Goal: Task Accomplishment & Management: Manage account settings

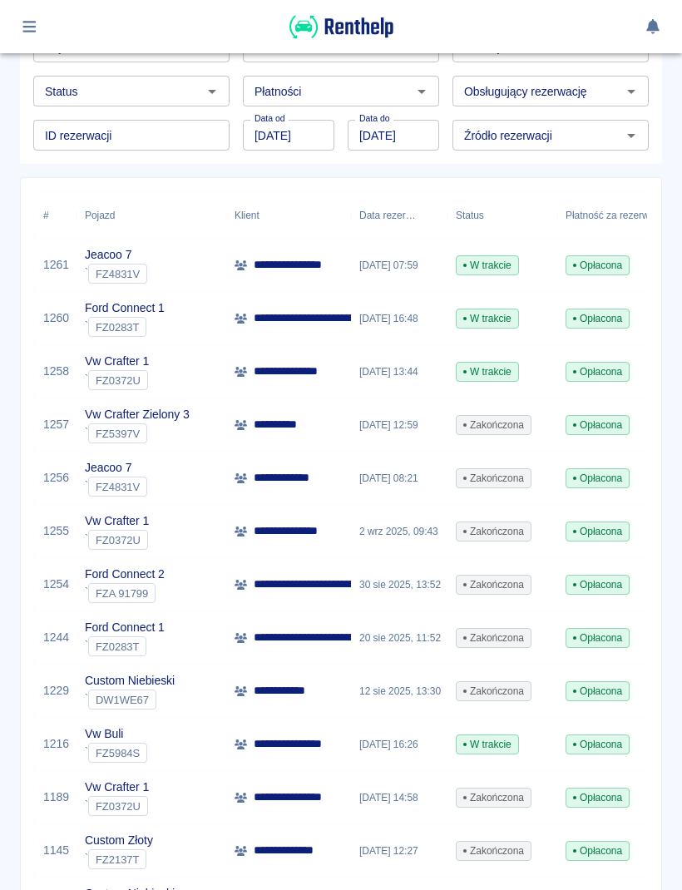
scroll to position [161, 0]
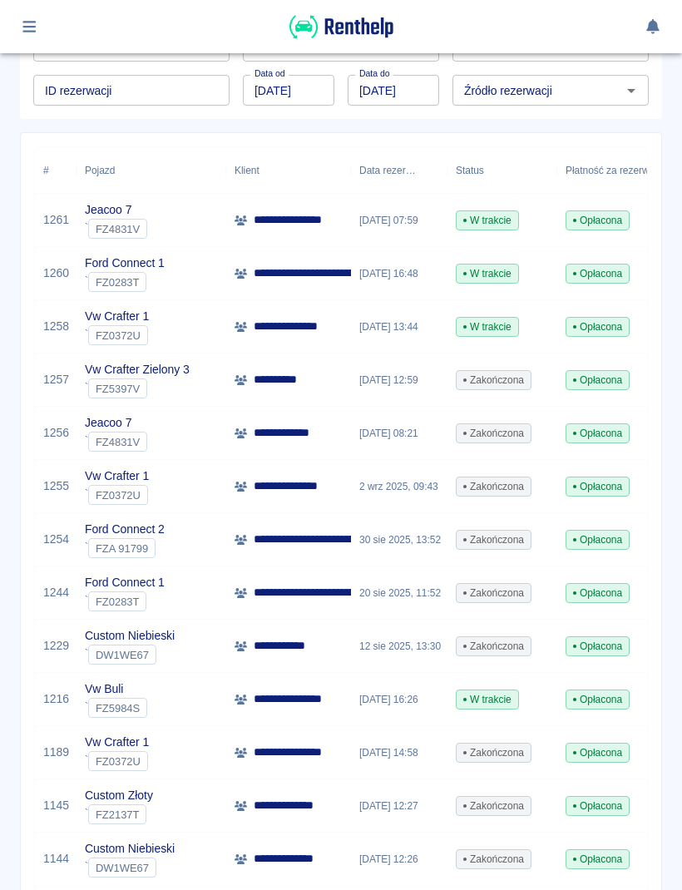
click at [24, 37] on button "button" at bounding box center [29, 26] width 32 height 28
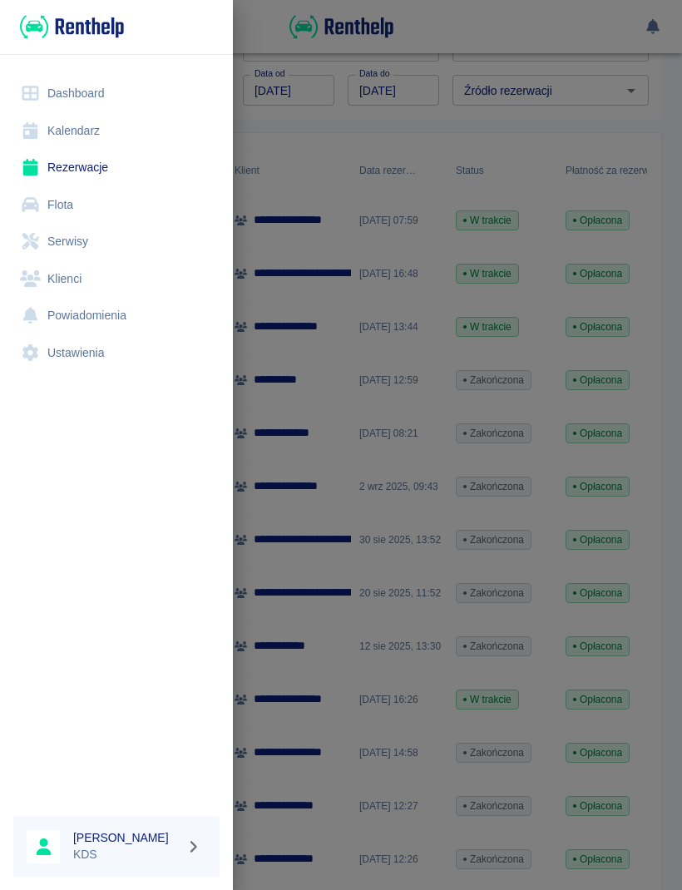
click at [95, 155] on link "Rezerwacje" at bounding box center [116, 167] width 206 height 37
click at [60, 143] on link "Kalendarz" at bounding box center [116, 130] width 206 height 37
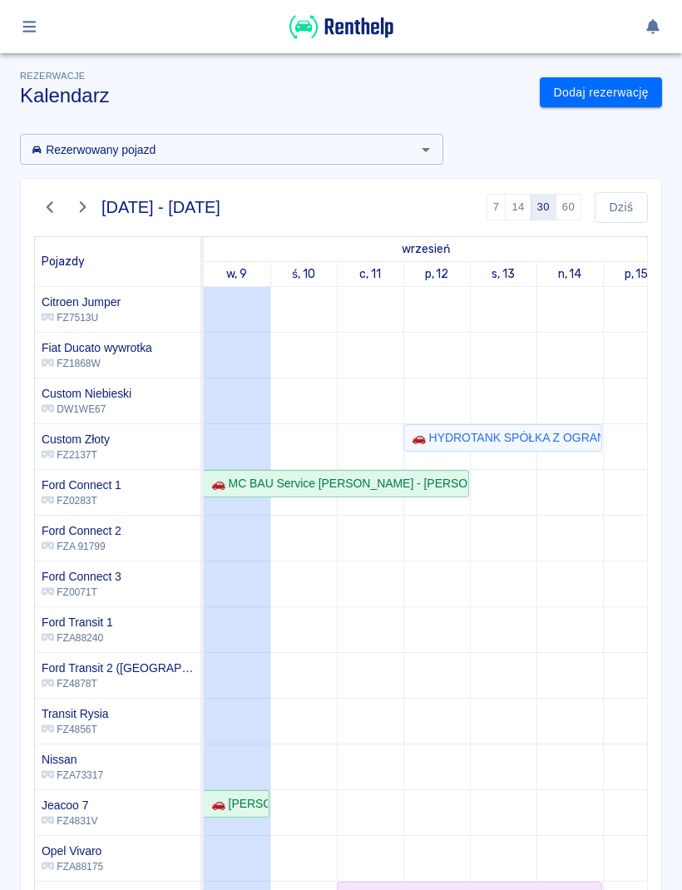
scroll to position [0, -1]
click at [579, 196] on button "60" at bounding box center [569, 207] width 26 height 27
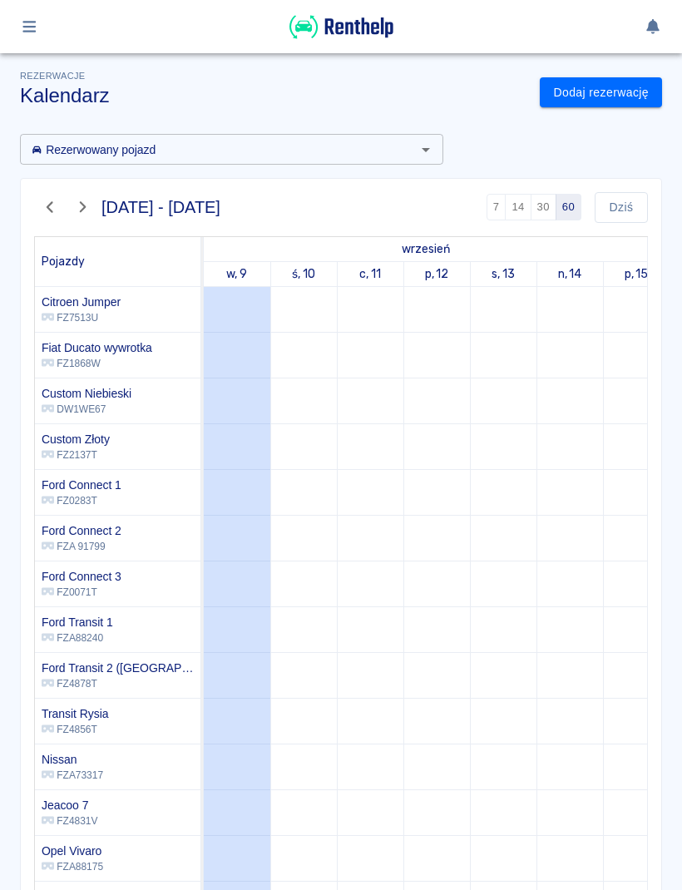
scroll to position [0, 0]
click at [39, 200] on button "button" at bounding box center [50, 207] width 32 height 28
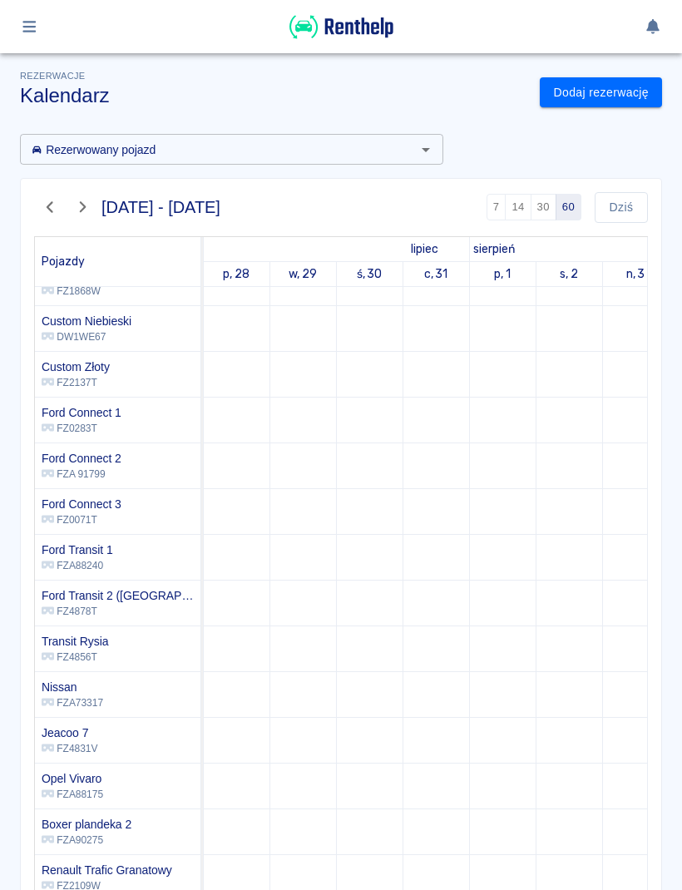
scroll to position [130, 1437]
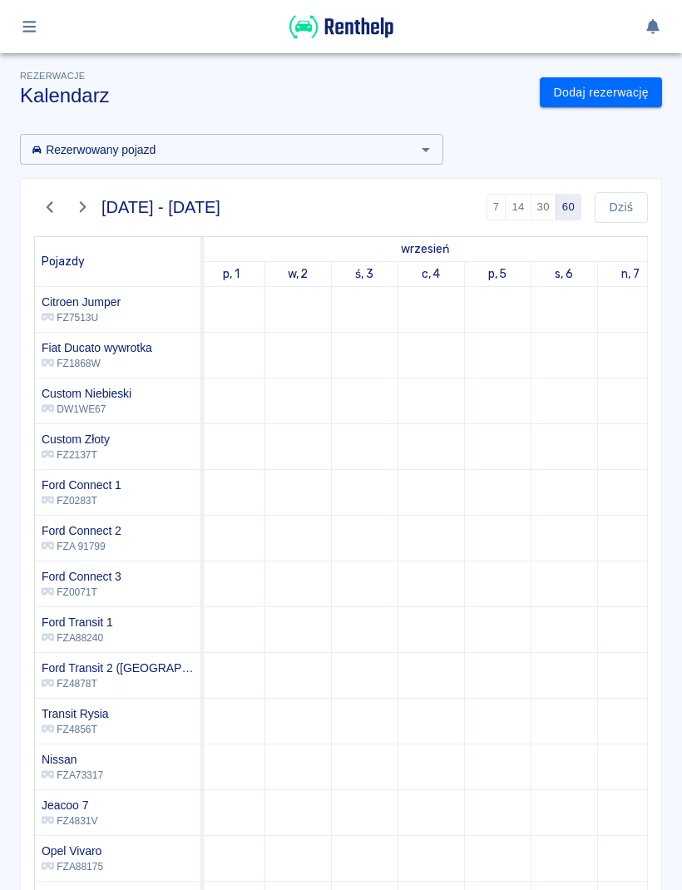
click at [634, 205] on button "Dziś" at bounding box center [621, 207] width 53 height 31
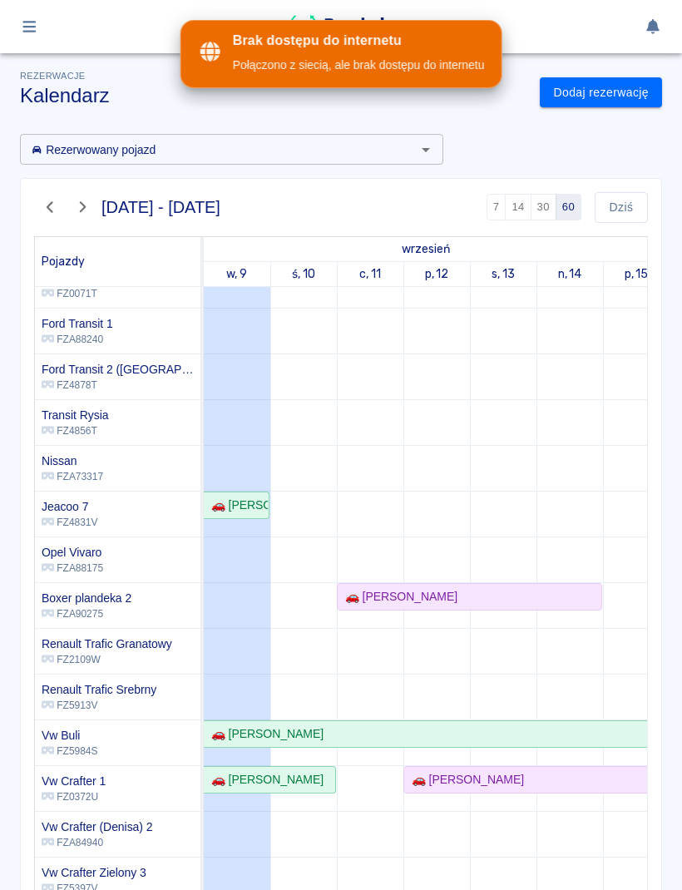
click at [49, 210] on icon "button" at bounding box center [50, 207] width 19 height 15
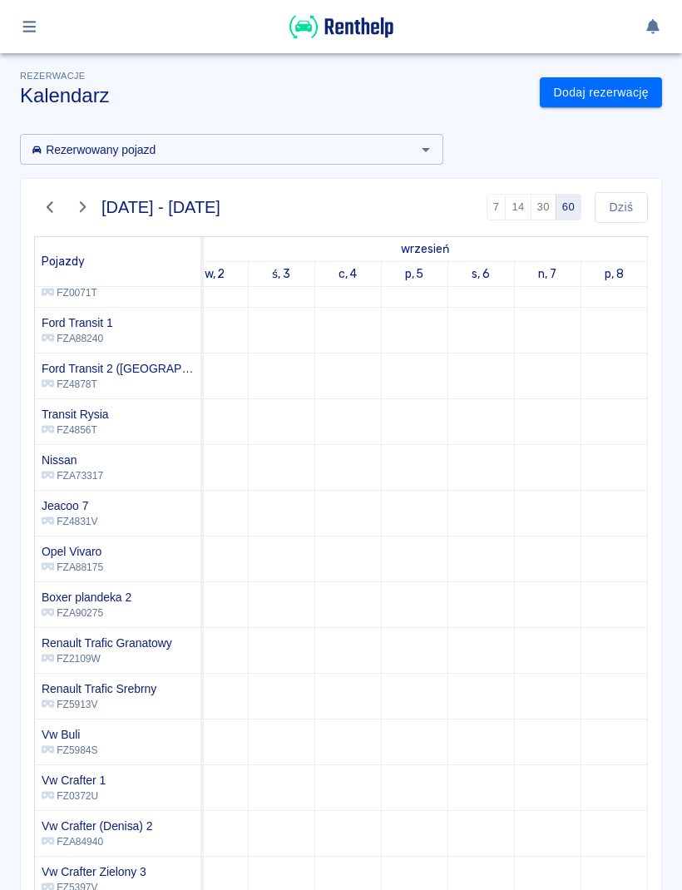
click at [655, 193] on div "[DATE] - [DATE] 7 14 30 60 [DATE] Pojazdy lipiec sierpień wrzesień p, 11 s, 12 …" at bounding box center [341, 551] width 641 height 744
click at [632, 200] on button "Dziś" at bounding box center [621, 207] width 53 height 31
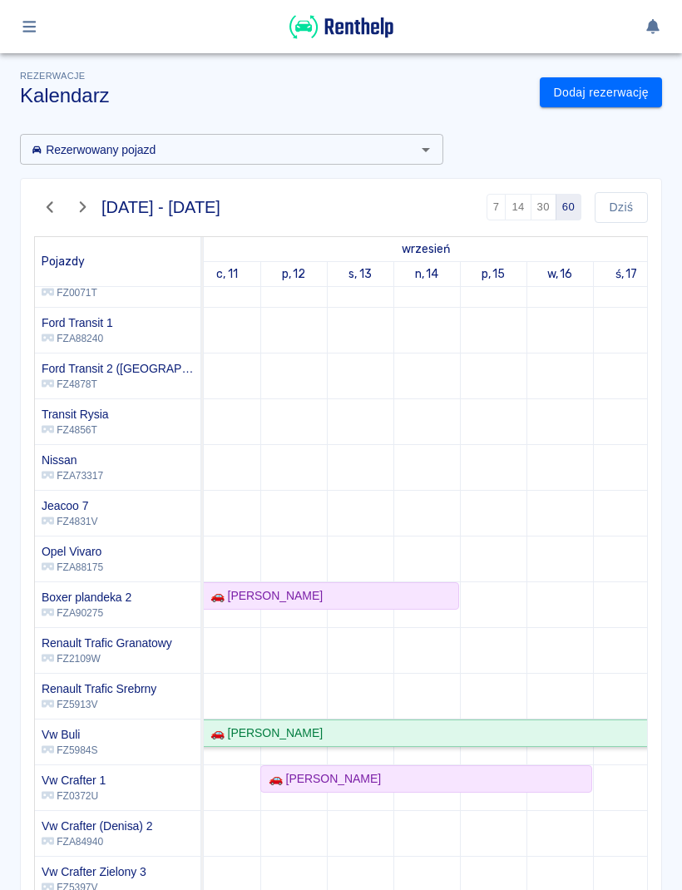
click at [512, 740] on div "🚗 [PERSON_NAME]" at bounding box center [360, 733] width 596 height 17
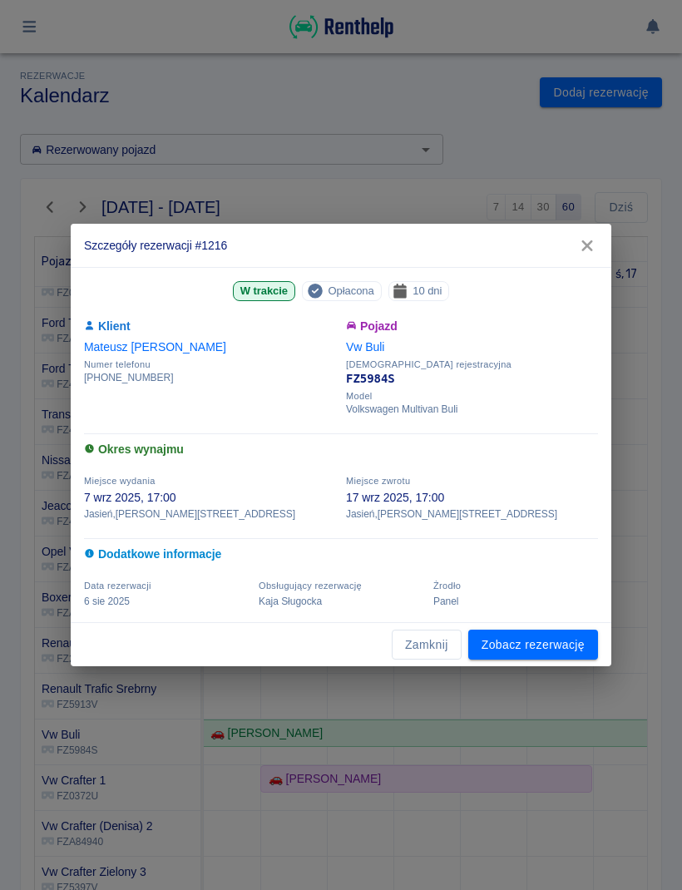
click at [568, 657] on link "Zobacz rezerwację" at bounding box center [533, 645] width 130 height 31
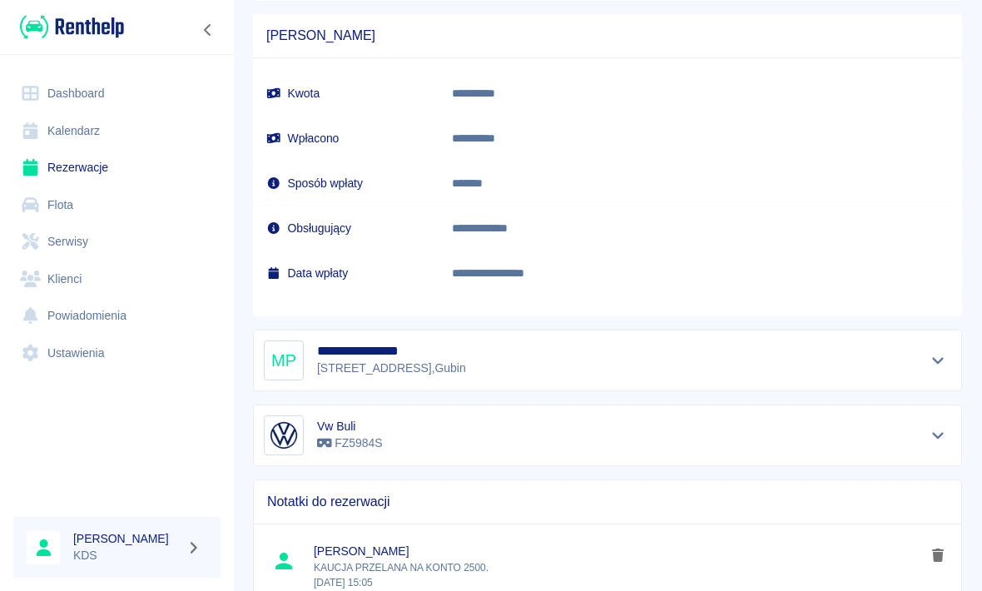
scroll to position [1017, 0]
